Goal: Transaction & Acquisition: Register for event/course

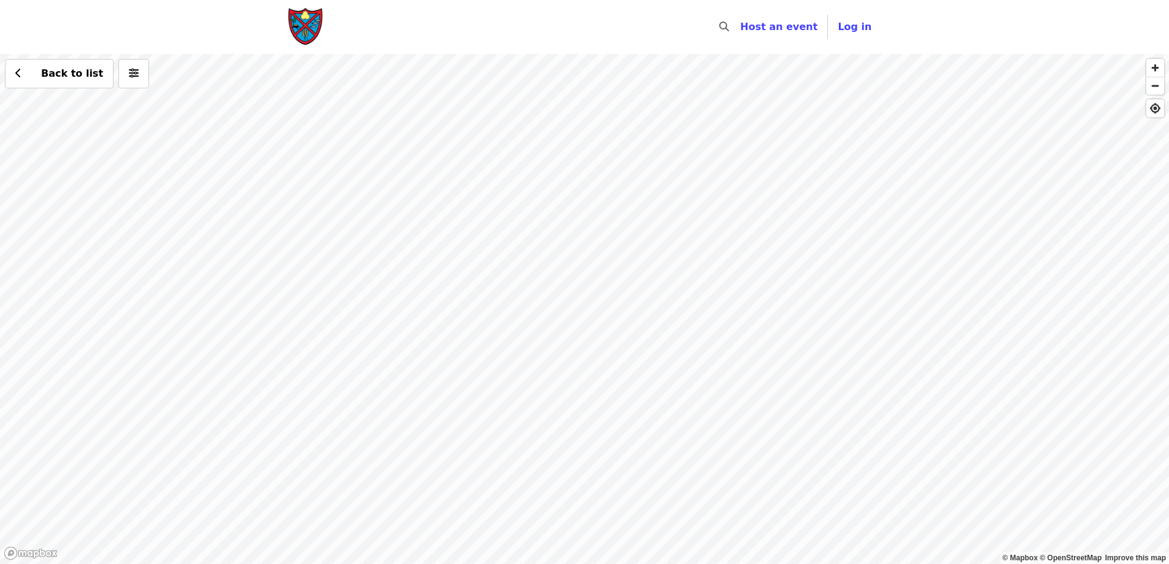
click at [542, 165] on div "Back to list" at bounding box center [584, 309] width 1169 height 510
click at [346, 250] on div "Back to list" at bounding box center [584, 309] width 1169 height 510
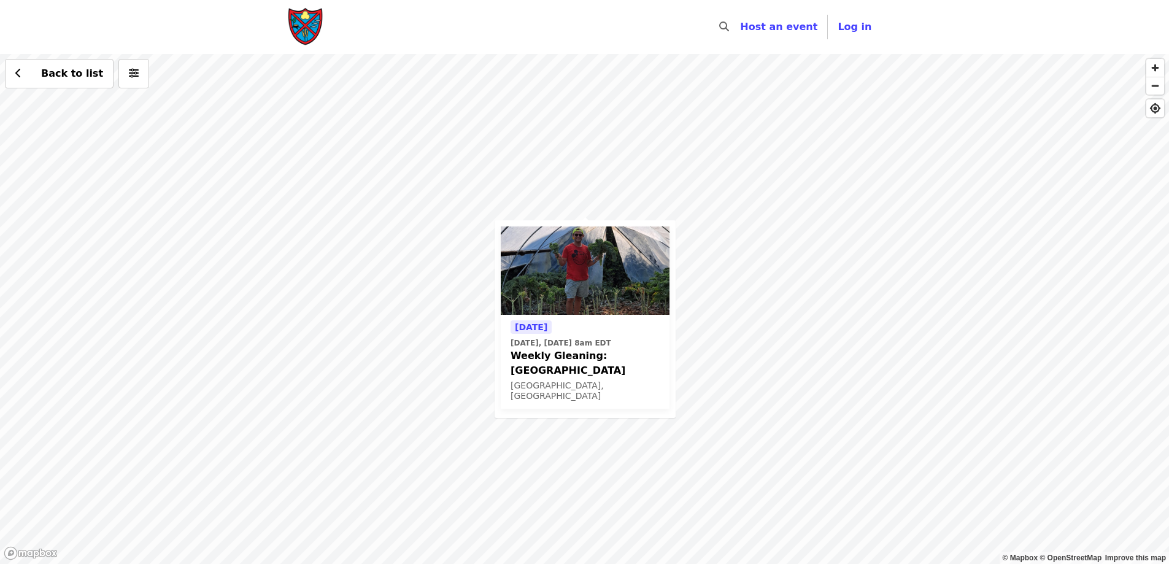
click at [798, 427] on div "Today Today, Oct 2 @ 8am EDT Weekly Gleaning: Our Harvest - College Hill Cincin…" at bounding box center [584, 309] width 1169 height 510
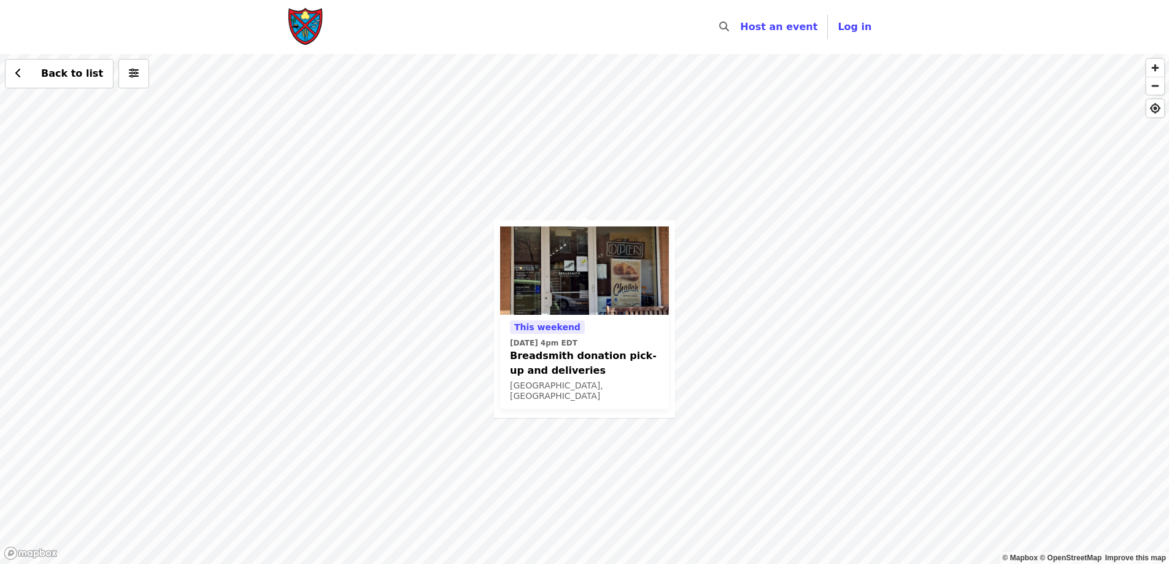
click at [385, 292] on div "This weekend Sat, Nov 1 @ 4pm EDT Breadsmith donation pick-up and deliveries Ci…" at bounding box center [584, 309] width 1169 height 510
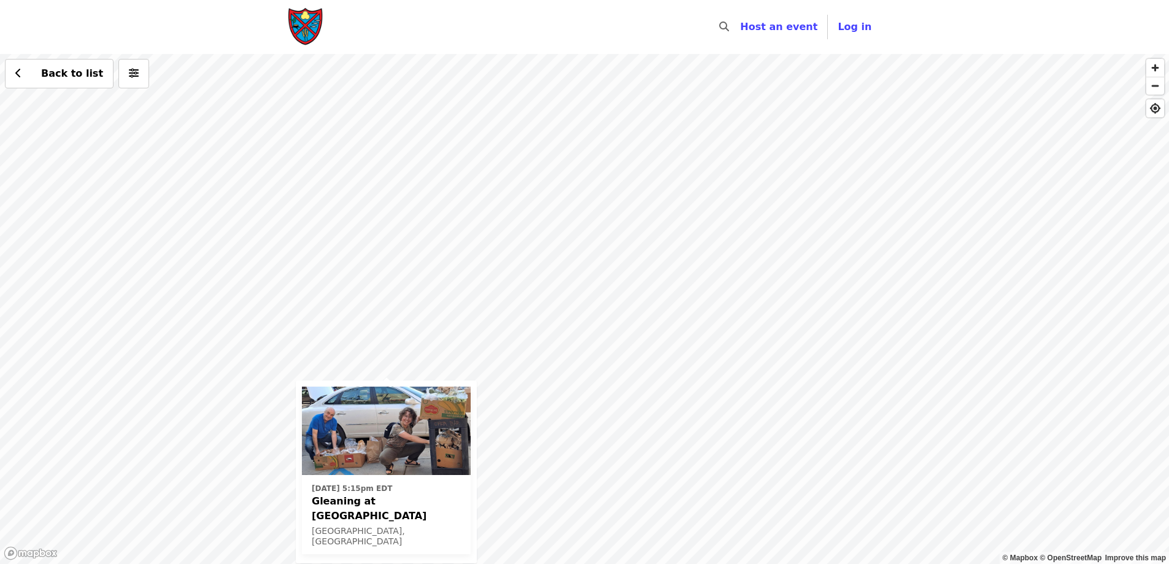
drag, startPoint x: 828, startPoint y: 236, endPoint x: 684, endPoint y: 312, distance: 162.8
click at [647, 382] on div "Tue, Oct 14 @ 5:15pm EDT Gleaning at Findlay Market Cincinnati, OH Back to list" at bounding box center [584, 309] width 1169 height 510
click at [781, 139] on div "Tue, Oct 14 @ 5:15pm EDT Gleaning at Findlay Market Cincinnati, OH Back to list" at bounding box center [584, 309] width 1169 height 510
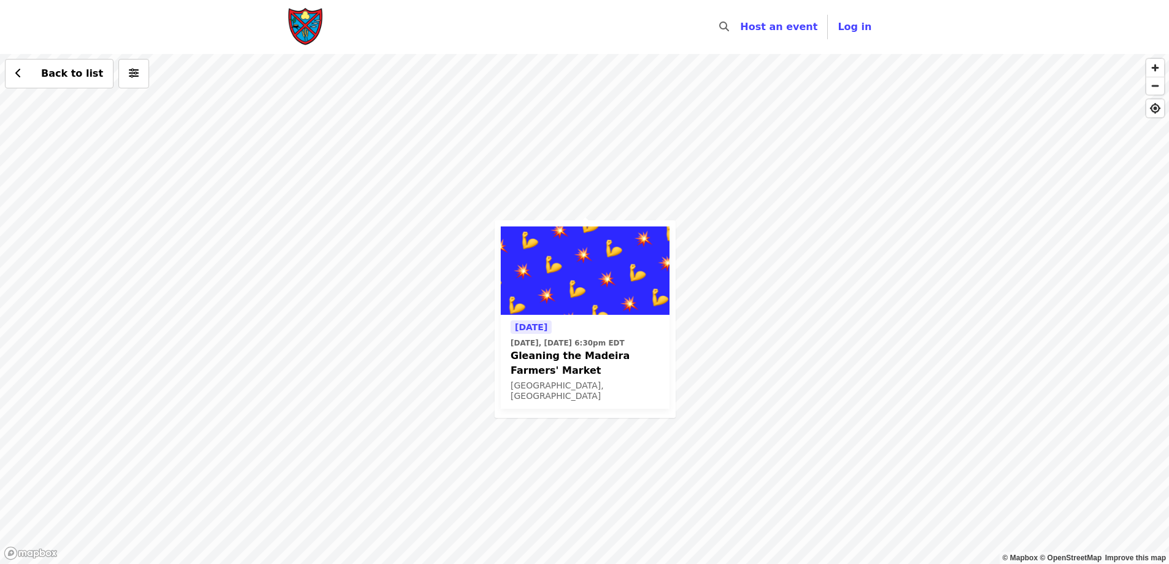
click at [639, 164] on div "Today Today, Oct 2 @ 6:30pm EDT Gleaning the Madeira Farmers' Market Madeira, O…" at bounding box center [584, 309] width 1169 height 510
click at [598, 342] on span "Weekly Gleaning - Greenacres Foundation - Indian Hill" at bounding box center [585, 348] width 149 height 29
click at [335, 444] on div "Tue, Oct 14 @ 8am EDT Weekly Gleaning - Greenacres Foundation - Indian Hill Cin…" at bounding box center [584, 309] width 1169 height 510
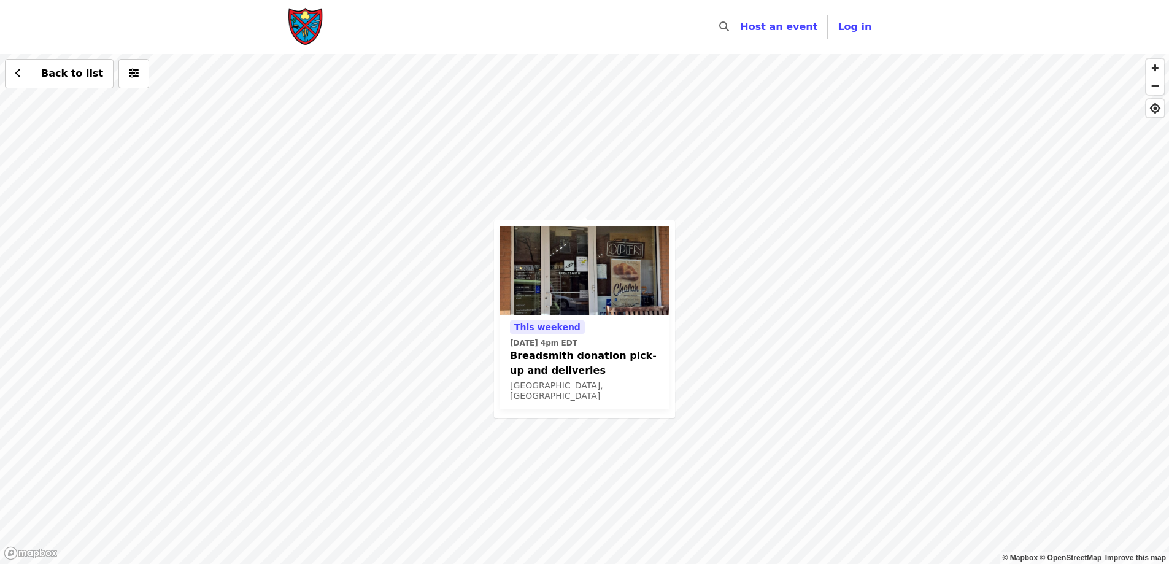
click at [541, 361] on span "Breadsmith donation pick-up and deliveries" at bounding box center [584, 363] width 149 height 29
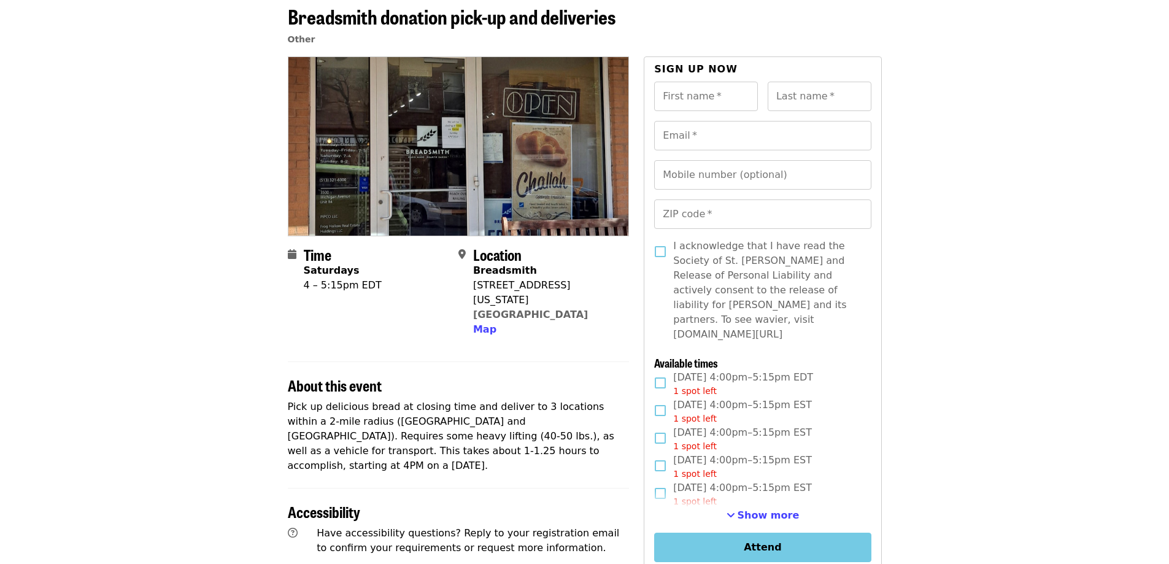
scroll to position [61, 0]
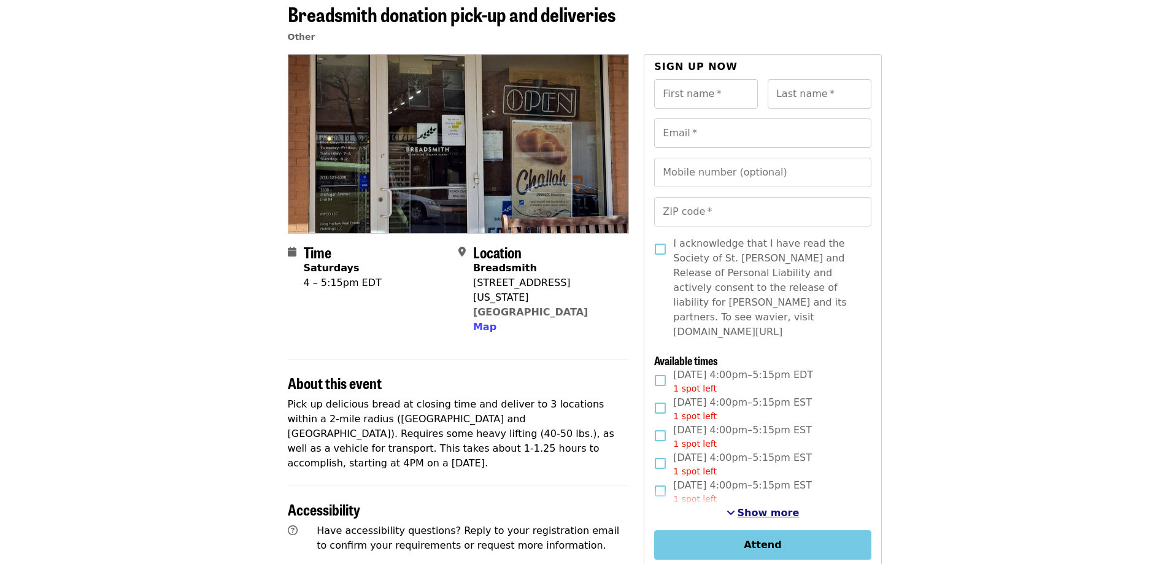
click at [775, 507] on span "Show more" at bounding box center [769, 513] width 62 height 12
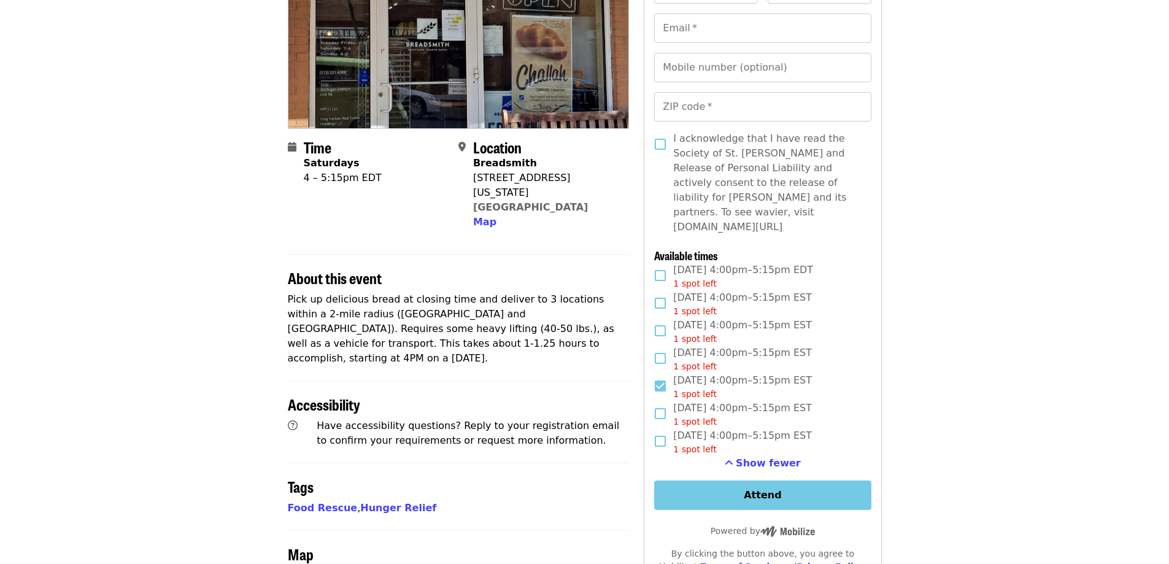
scroll to position [184, 0]
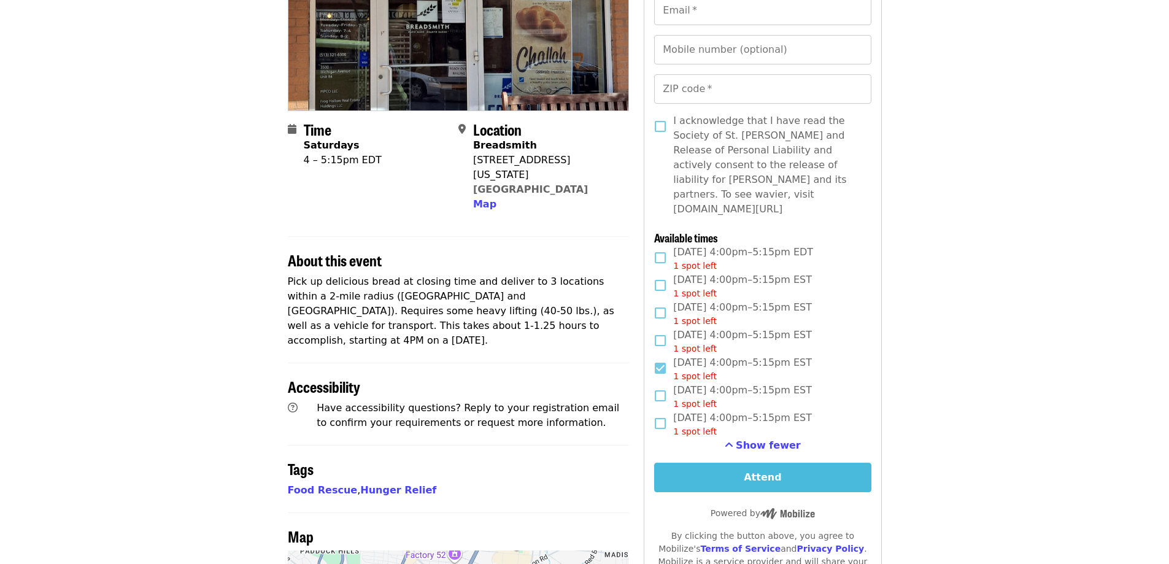
click at [796, 464] on button "Attend" at bounding box center [762, 477] width 217 height 29
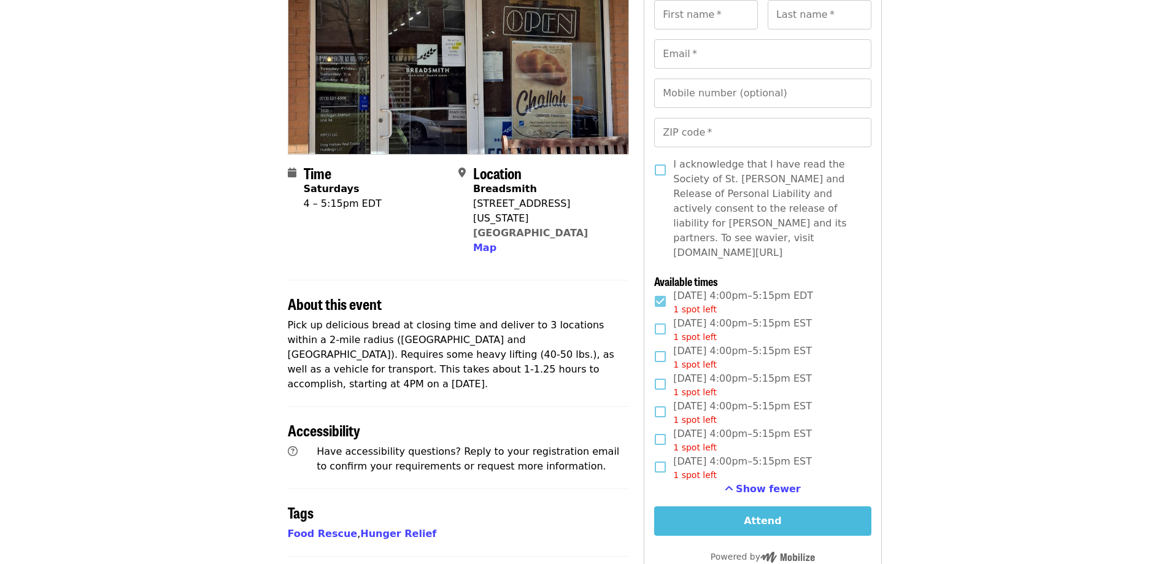
click at [762, 506] on button "Attend" at bounding box center [762, 520] width 217 height 29
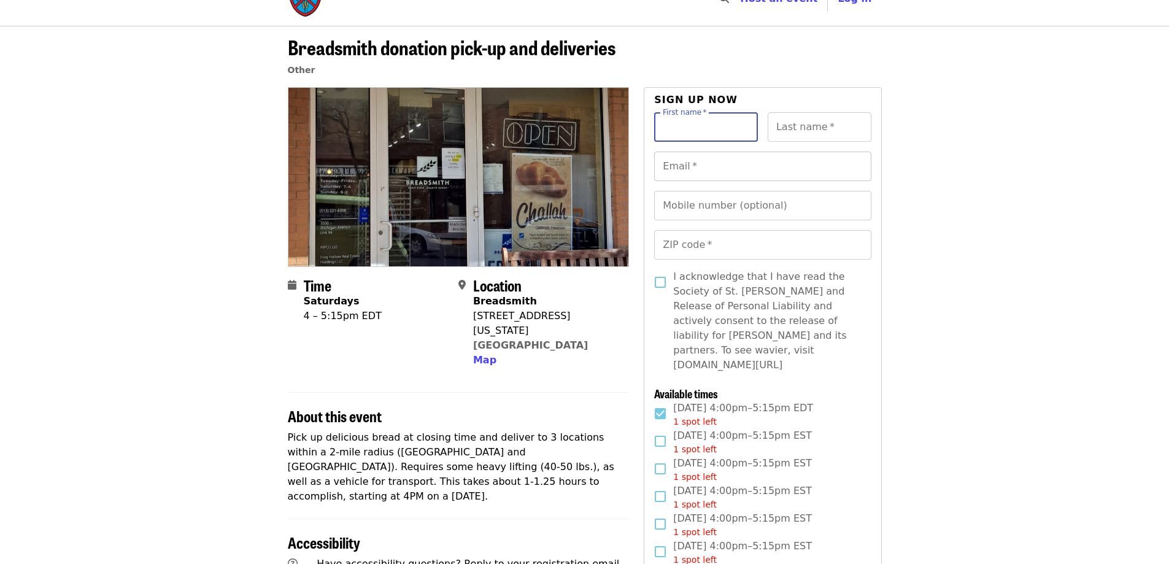
scroll to position [0, 0]
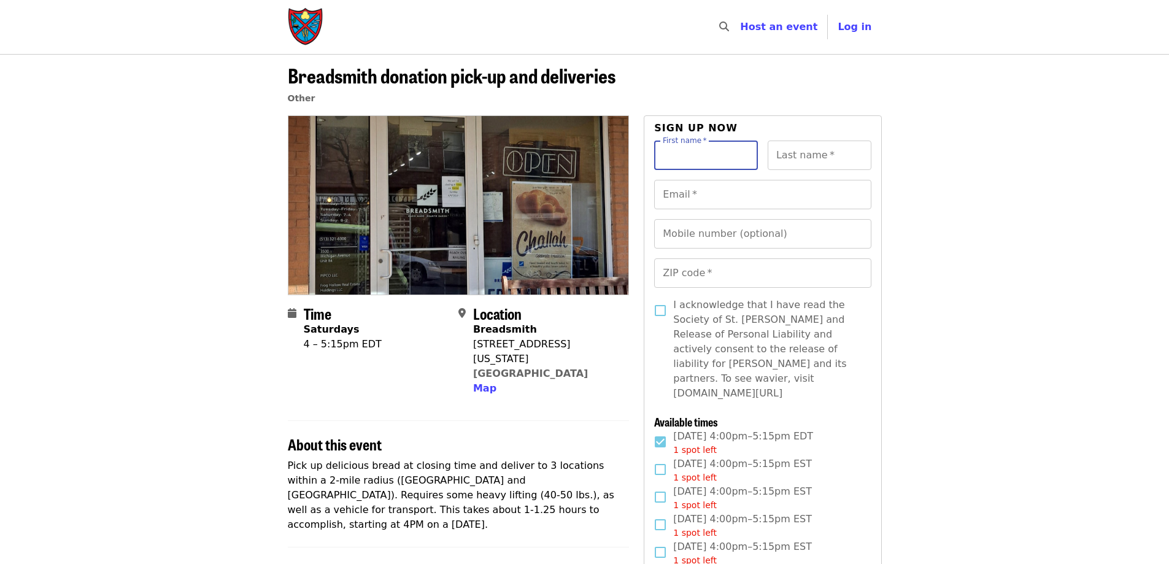
click at [695, 157] on input "First name   *" at bounding box center [706, 155] width 104 height 29
type input "*****"
type input "******"
type input "**********"
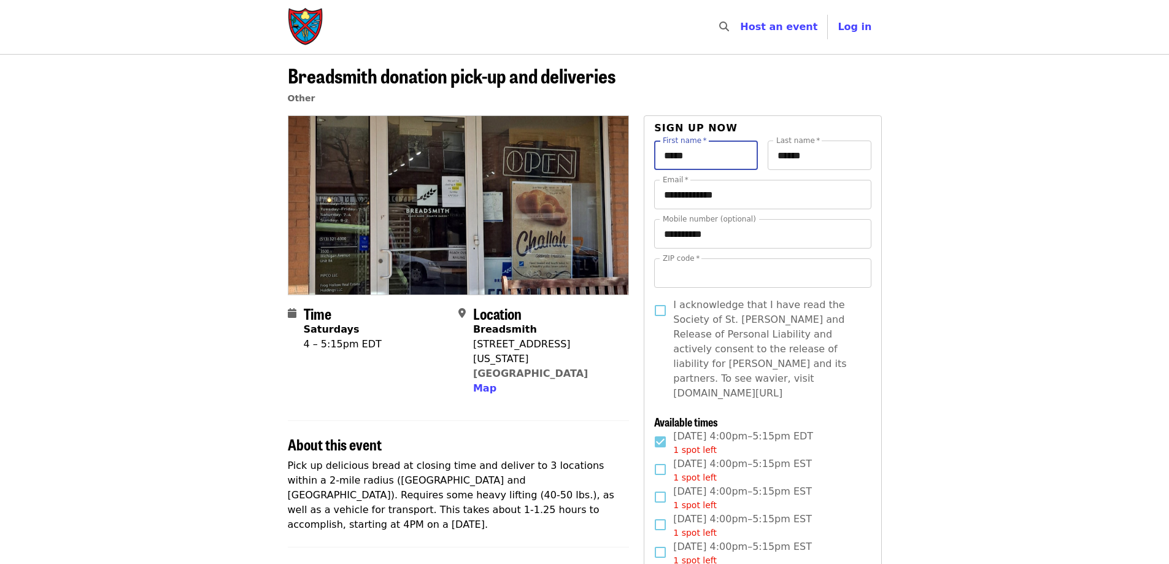
type input "*****"
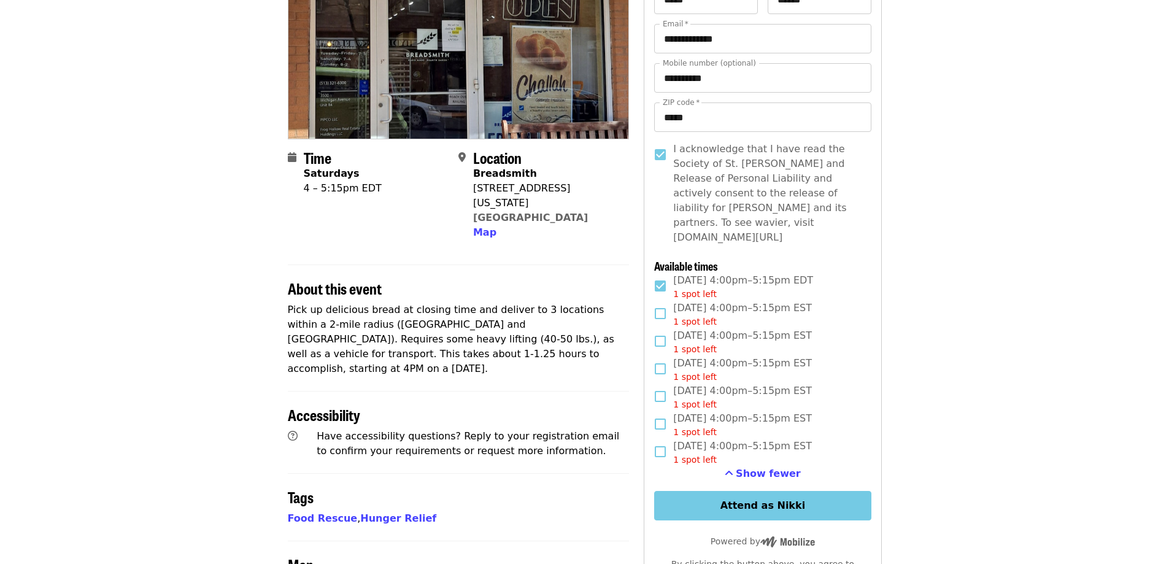
scroll to position [184, 0]
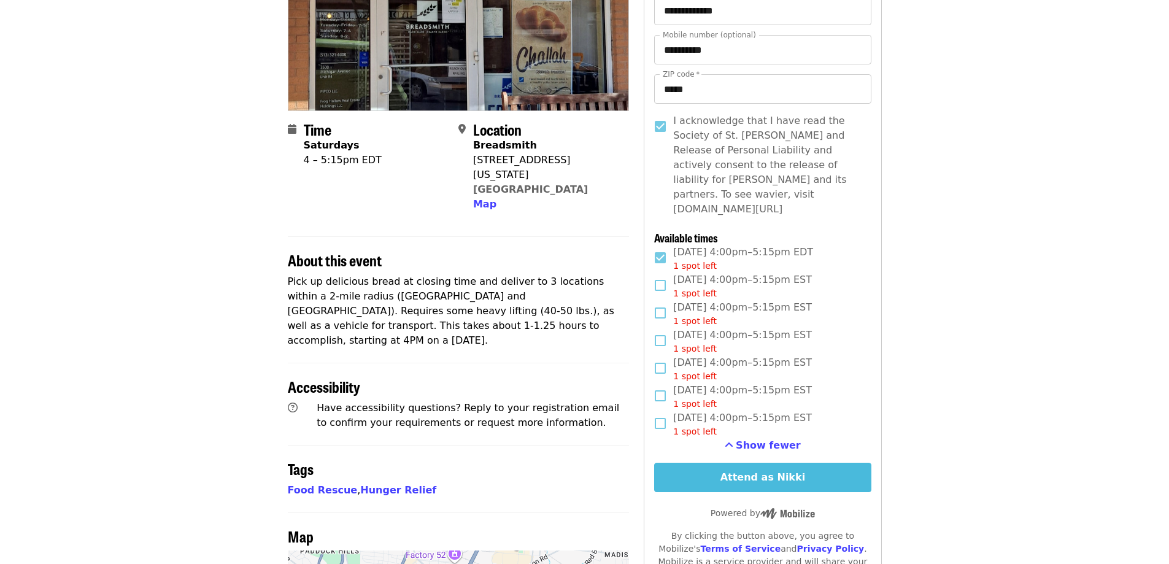
click at [805, 466] on button "Attend as Nikki" at bounding box center [762, 477] width 217 height 29
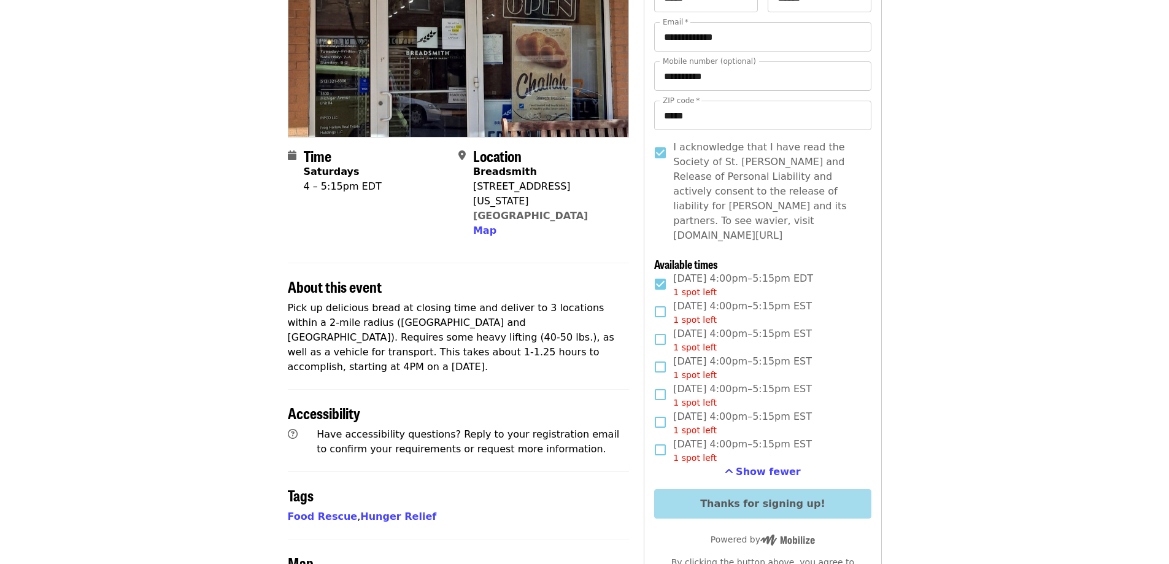
scroll to position [123, 0]
